Goal: Task Accomplishment & Management: Use online tool/utility

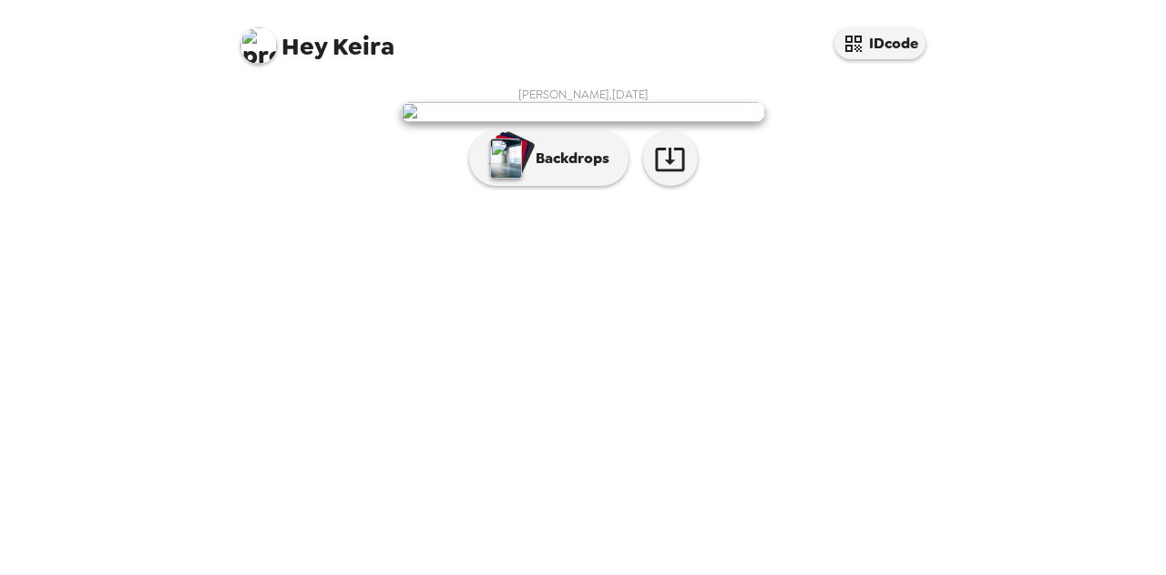
scroll to position [83, 0]
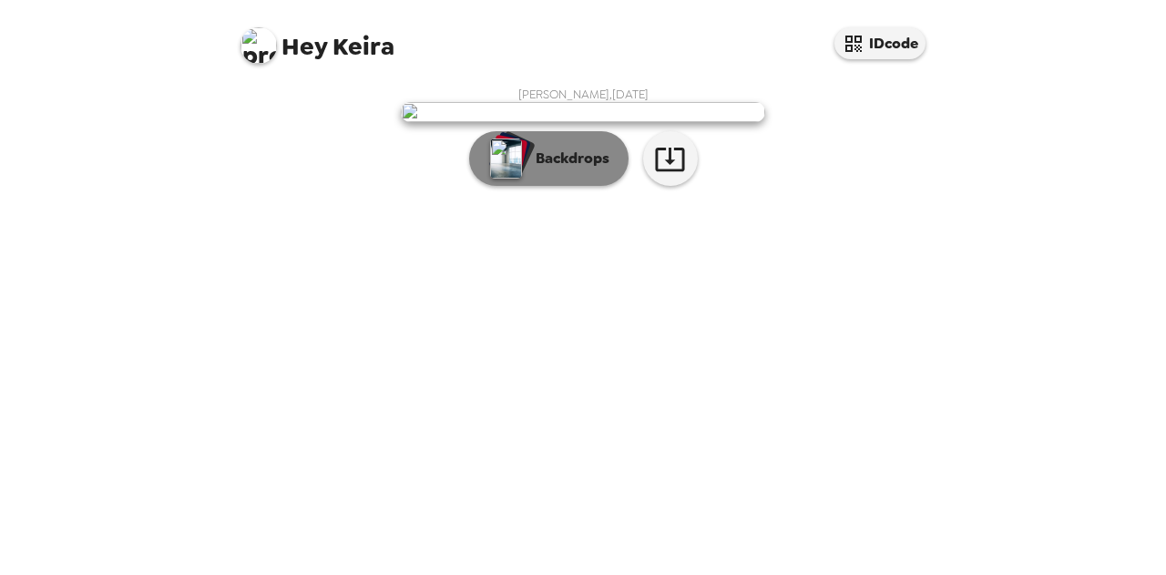
click at [564, 186] on button "Backdrops" at bounding box center [548, 158] width 159 height 55
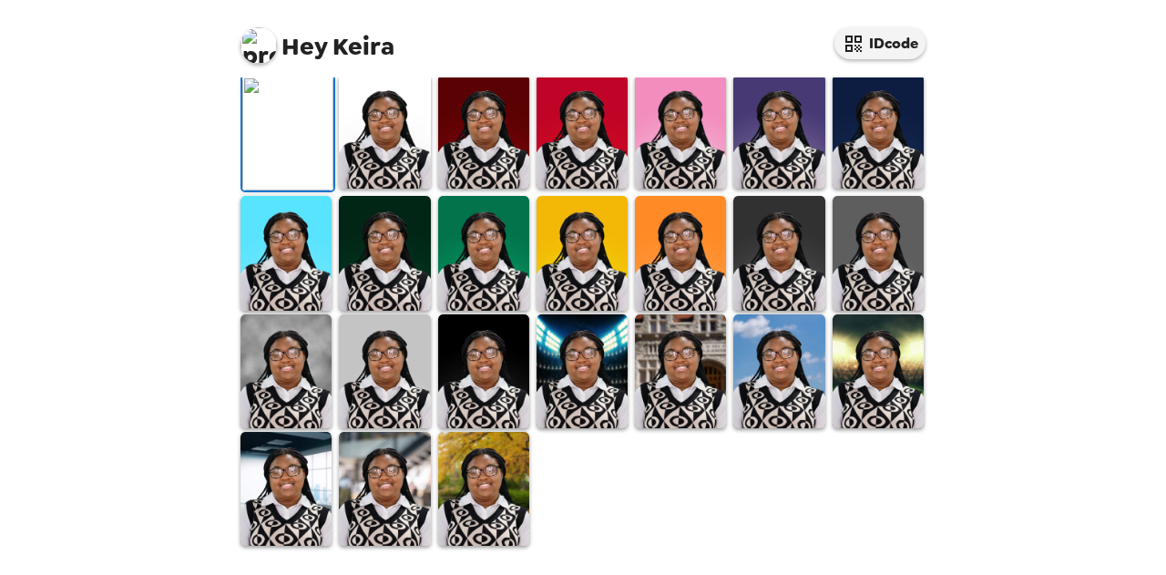
scroll to position [434, 0]
click at [839, 428] on img at bounding box center [877, 371] width 91 height 114
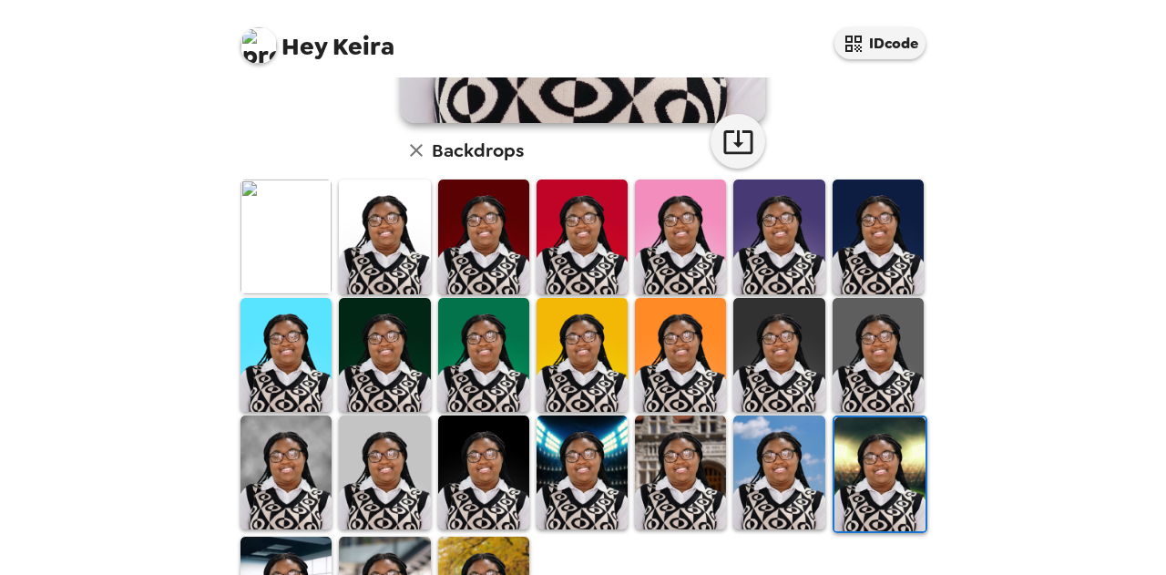
click at [368, 460] on img at bounding box center [384, 472] width 91 height 114
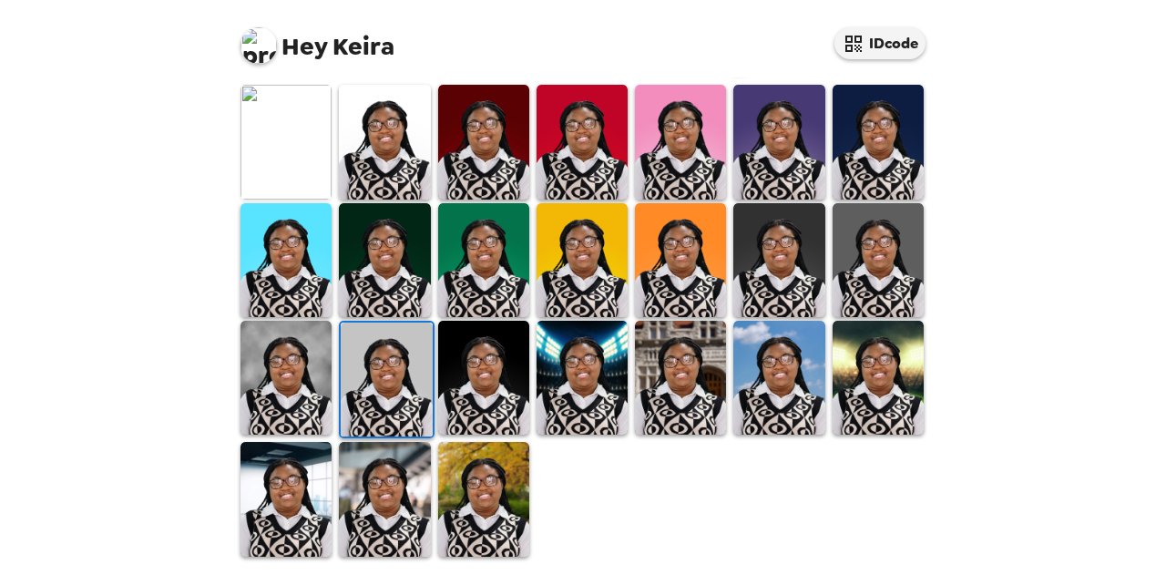
scroll to position [0, 0]
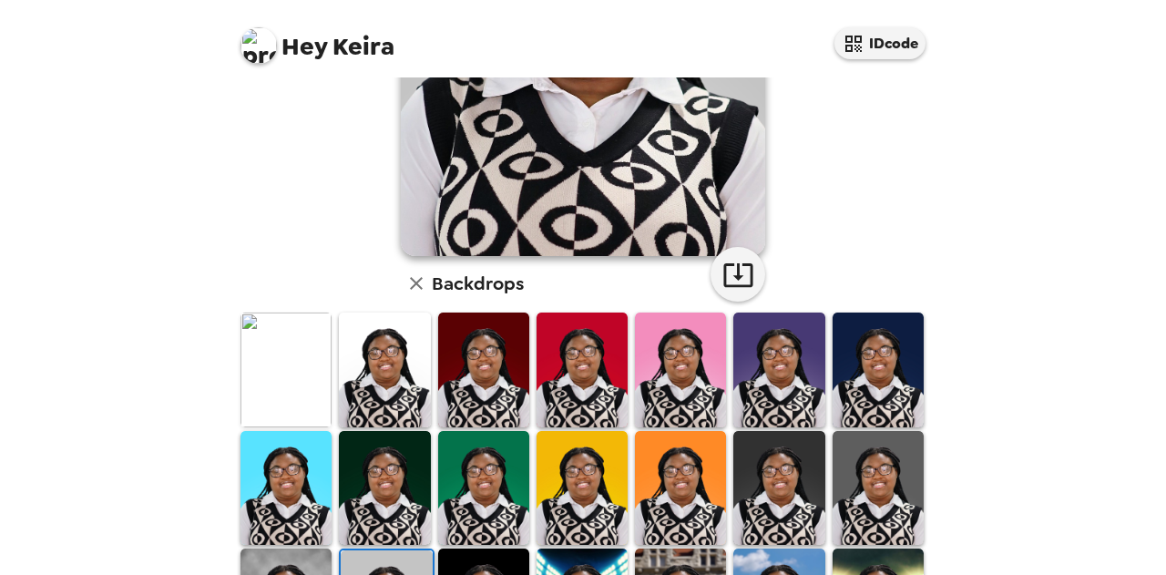
click at [410, 285] on icon "button" at bounding box center [416, 283] width 13 height 13
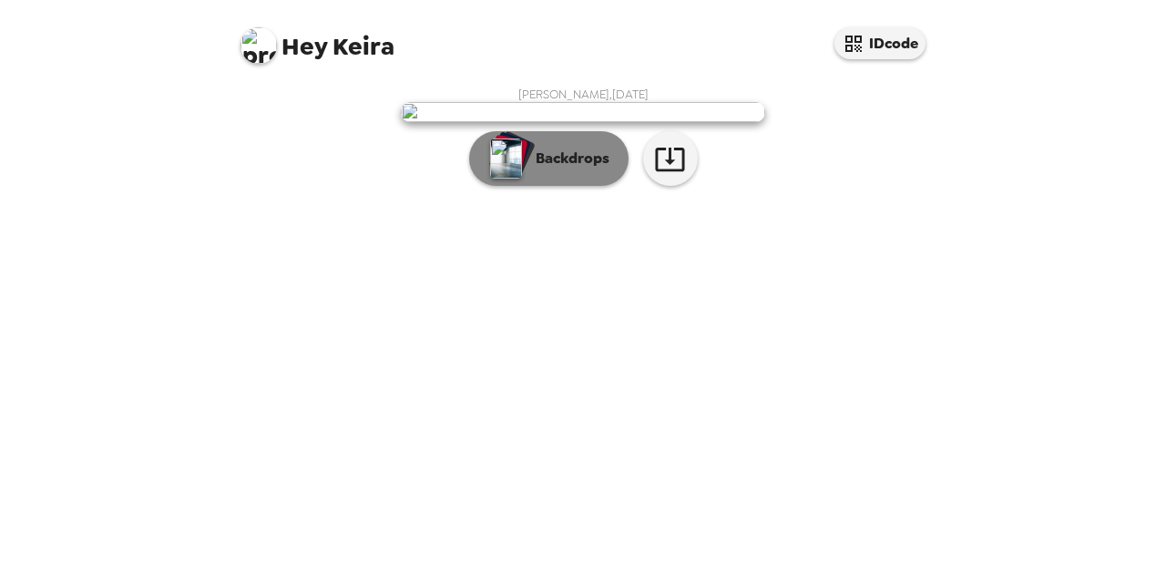
click at [491, 178] on img "button" at bounding box center [506, 158] width 32 height 40
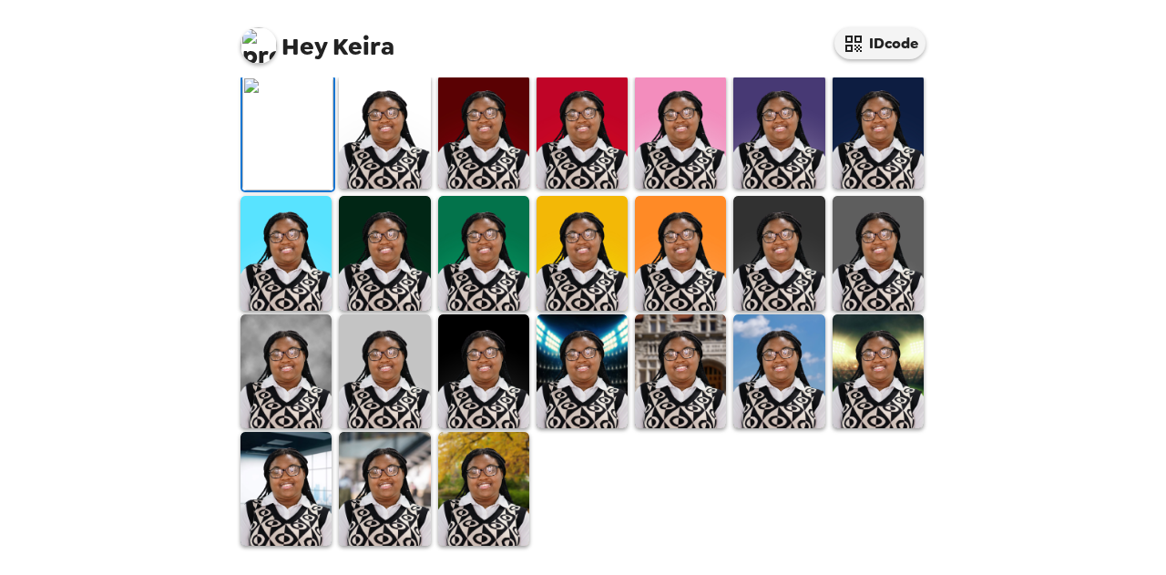
scroll to position [530, 0]
click at [392, 380] on img at bounding box center [384, 371] width 91 height 114
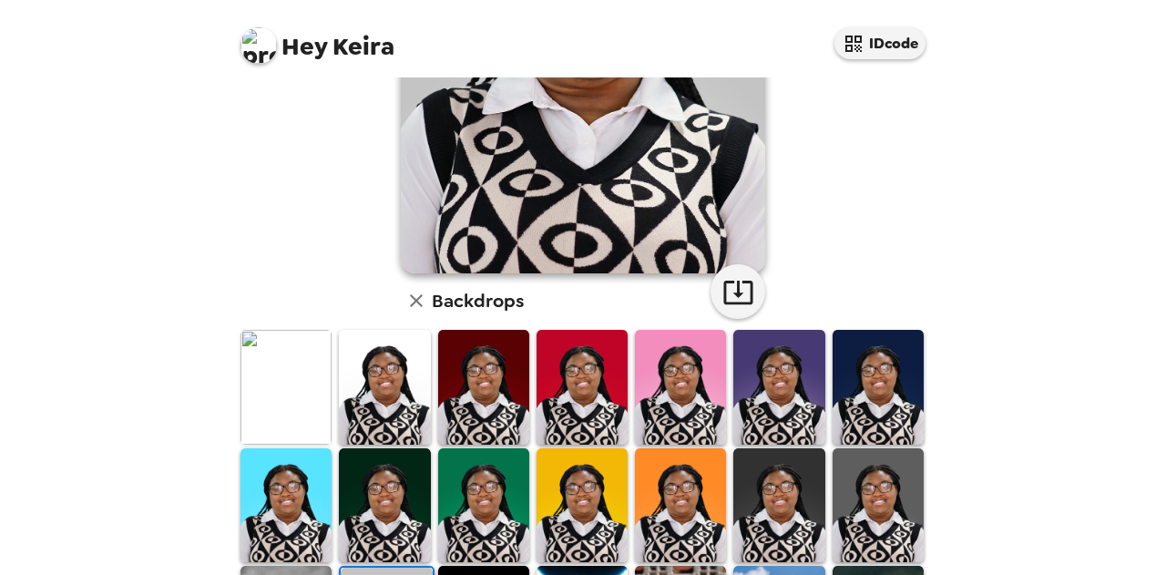
scroll to position [0, 0]
